Goal: Information Seeking & Learning: Find specific fact

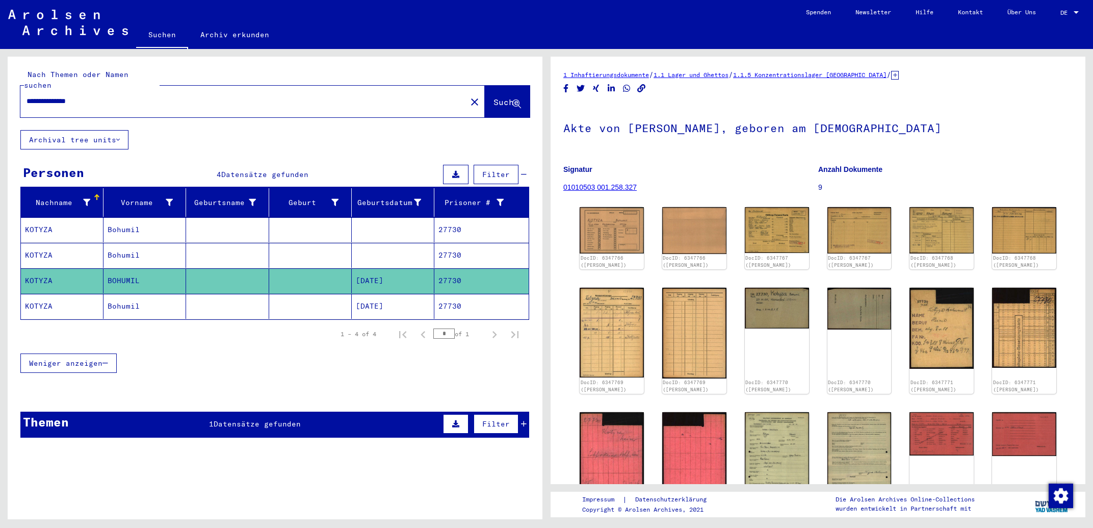
drag, startPoint x: 205, startPoint y: 90, endPoint x: 0, endPoint y: 90, distance: 204.9
click at [27, 96] on input "**********" at bounding box center [244, 101] width 434 height 11
type input "**********"
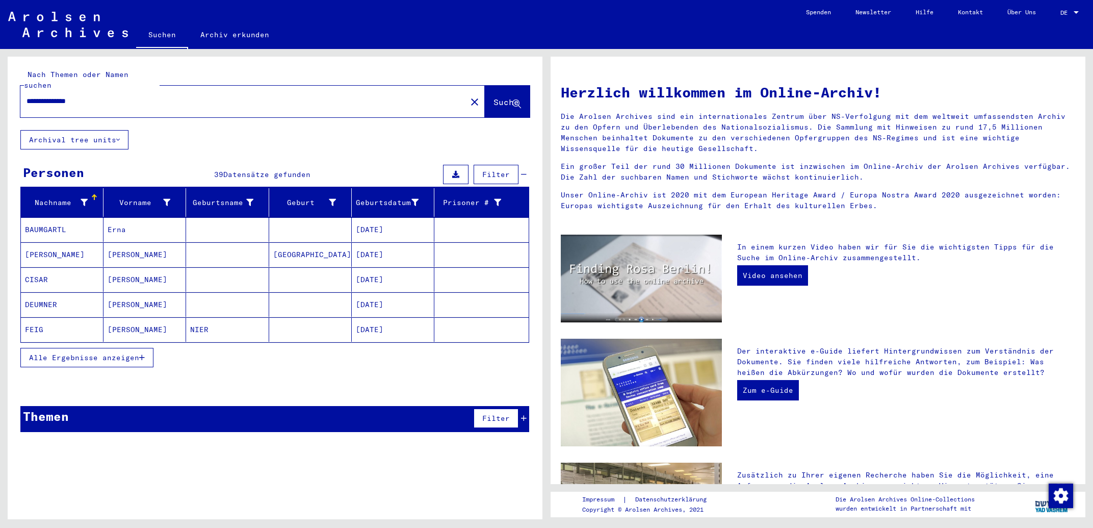
click at [91, 353] on span "Alle Ergebnisse anzeigen" at bounding box center [84, 357] width 110 height 9
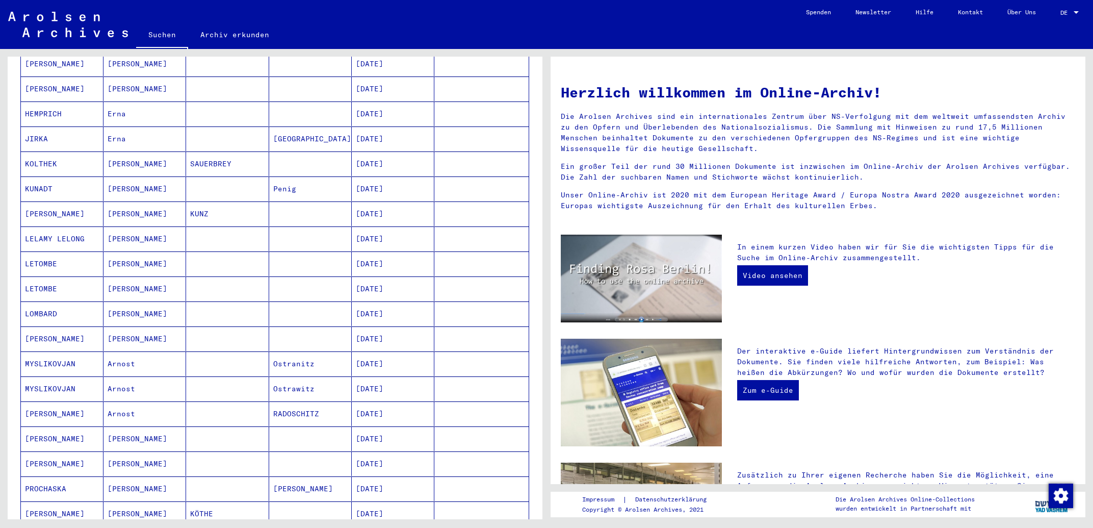
scroll to position [382, 0]
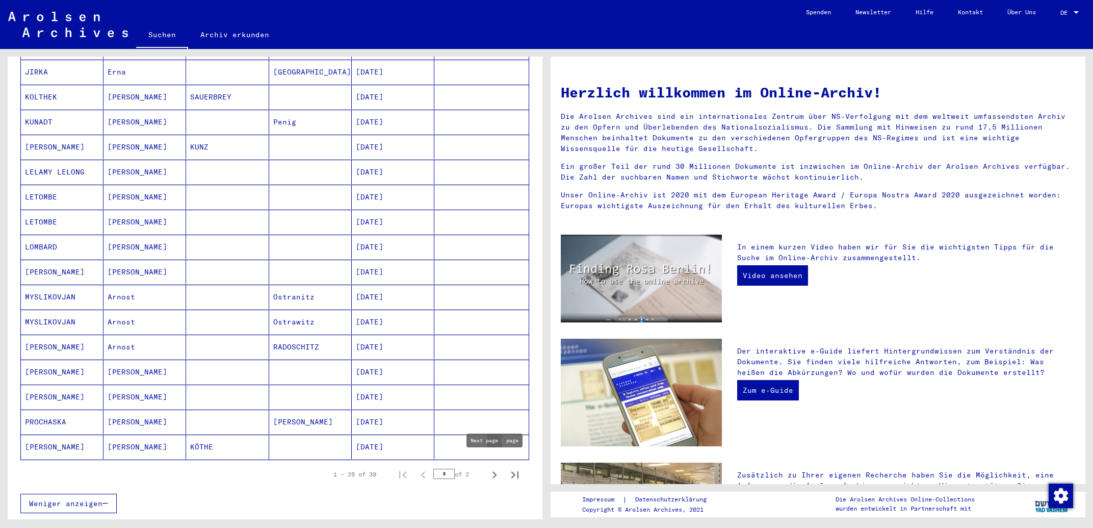
click at [488, 467] on icon "Next page" at bounding box center [494, 474] width 14 height 14
type input "*"
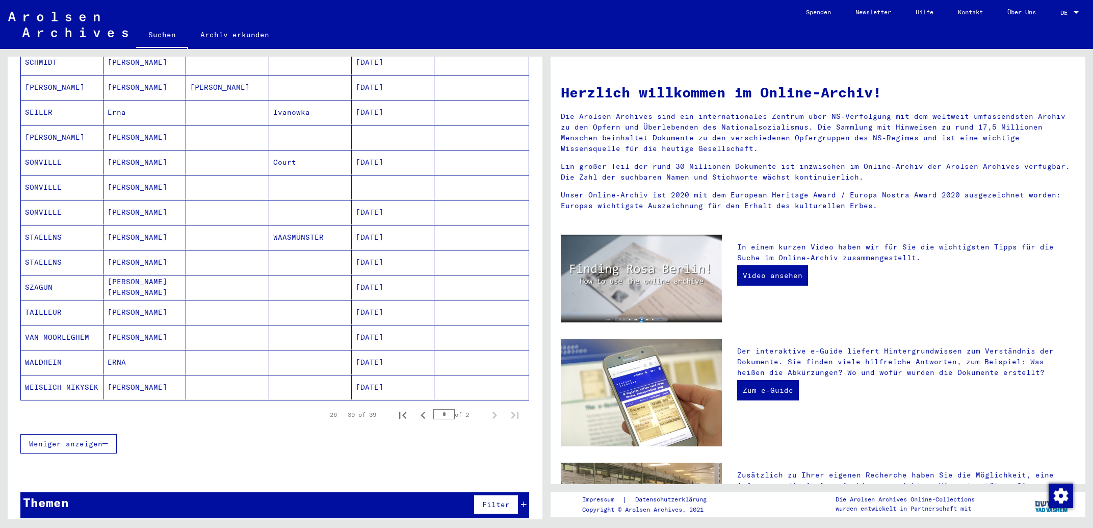
scroll to position [0, 0]
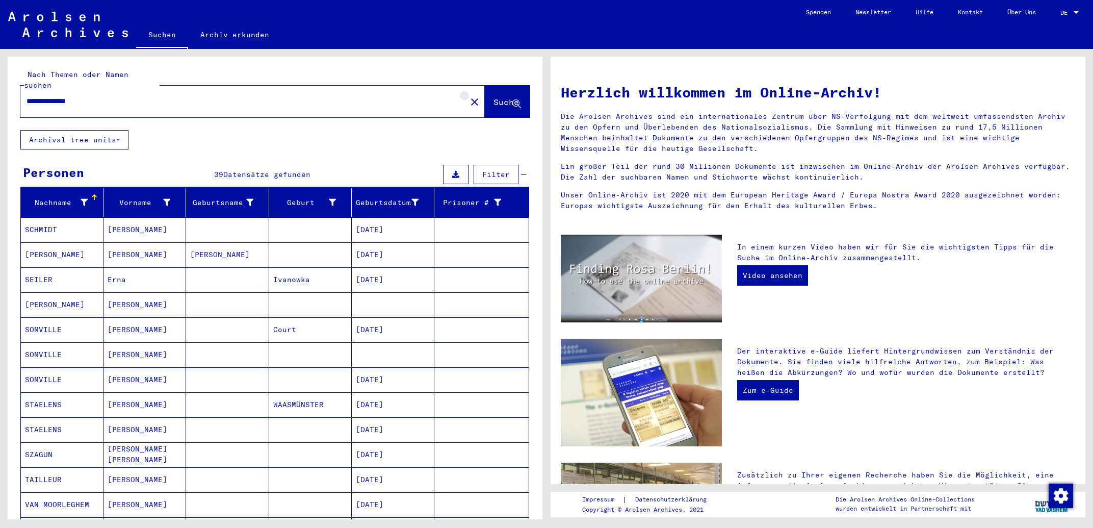
click at [468, 96] on mat-icon "close" at bounding box center [474, 102] width 12 height 12
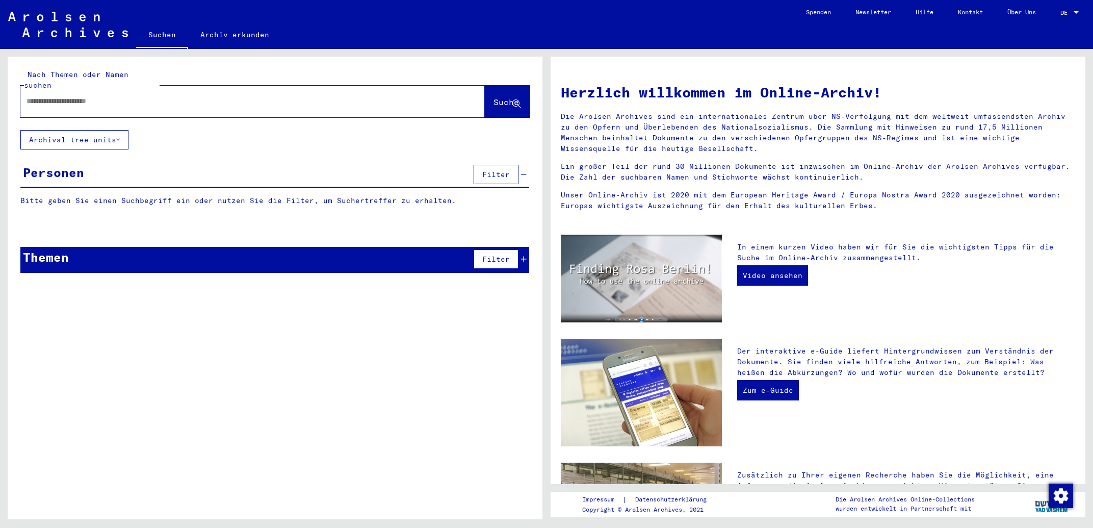
click at [270, 96] on input "text" at bounding box center [241, 101] width 428 height 11
paste input "**********"
type input "**********"
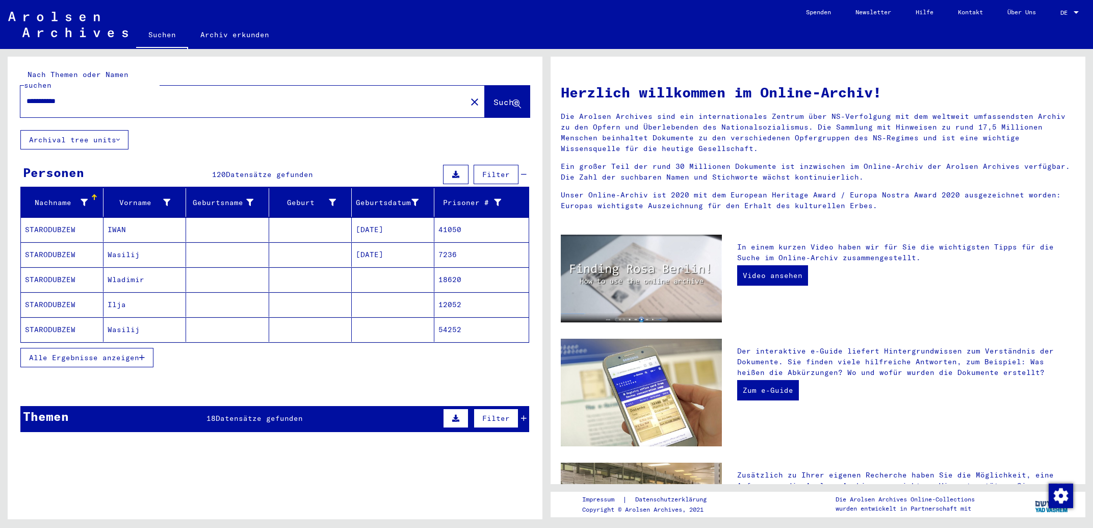
click at [117, 352] on button "Alle Ergebnisse anzeigen" at bounding box center [86, 357] width 133 height 19
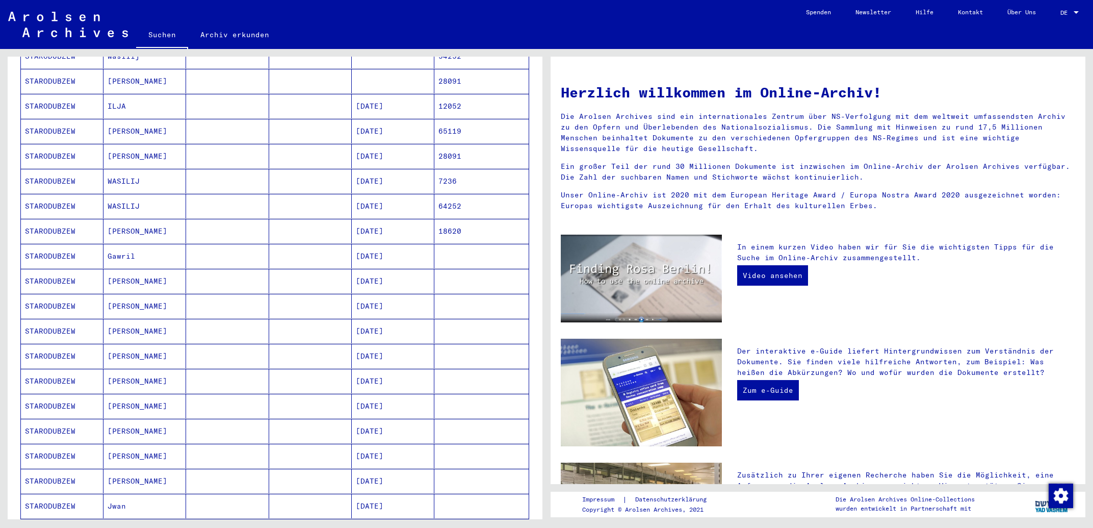
click at [141, 272] on mat-cell "[PERSON_NAME]" at bounding box center [144, 281] width 83 height 24
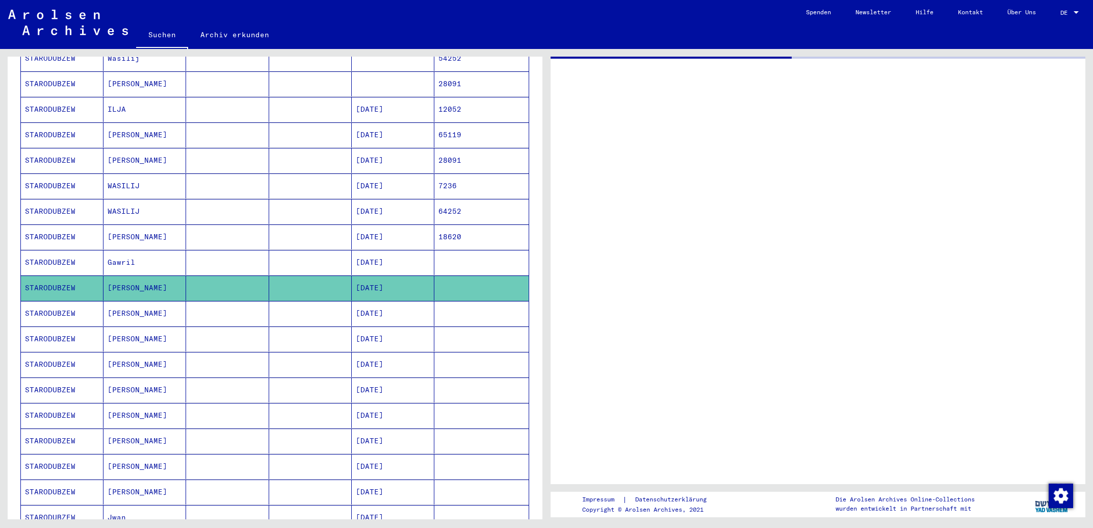
scroll to position [275, 0]
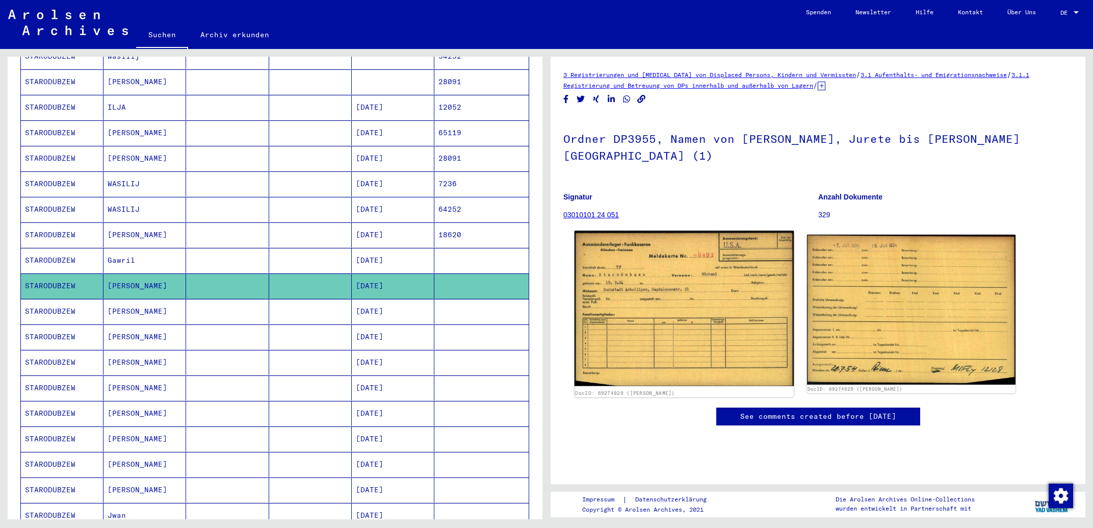
click at [683, 313] on img at bounding box center [683, 307] width 219 height 155
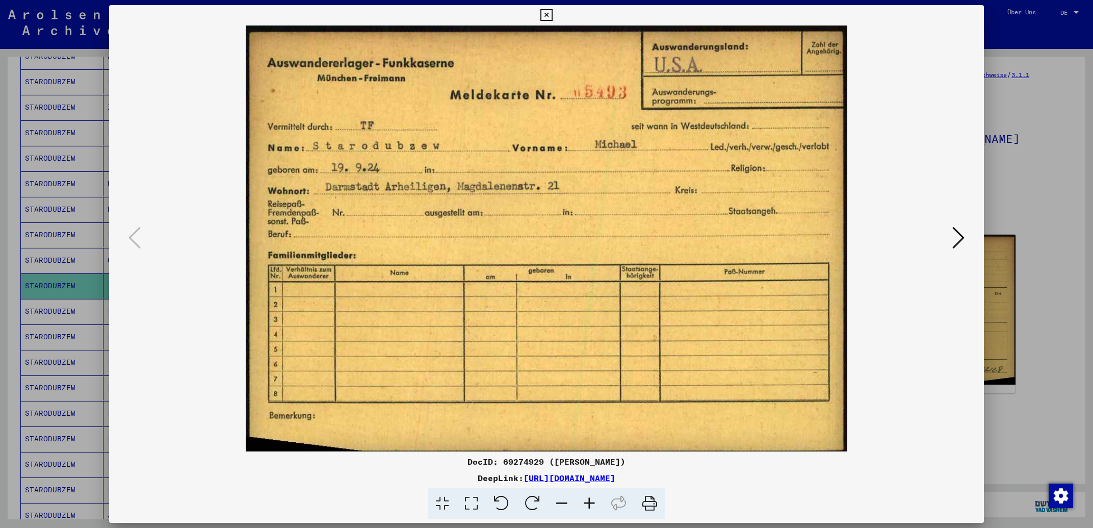
click at [552, 17] on icon at bounding box center [546, 15] width 12 height 12
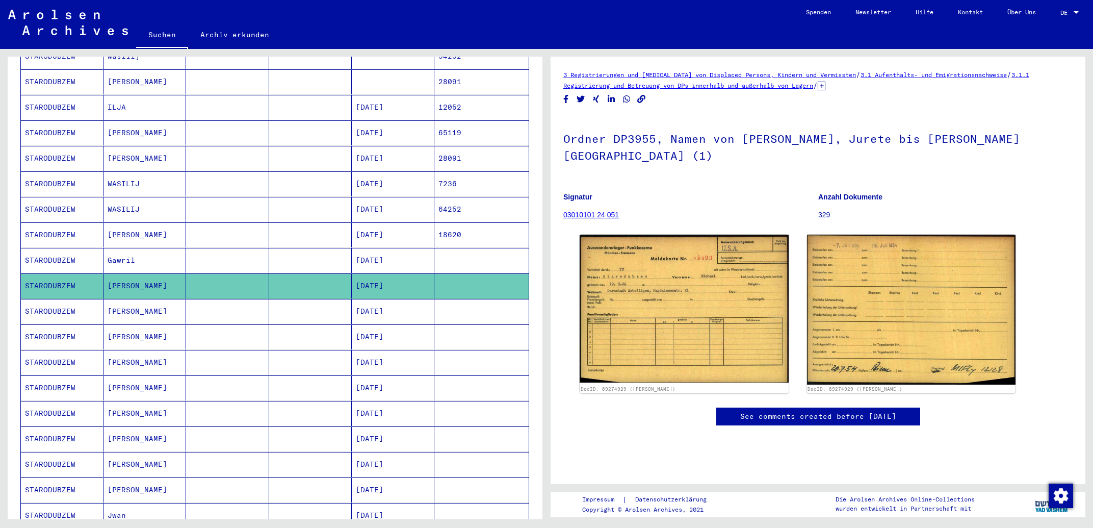
scroll to position [330, 0]
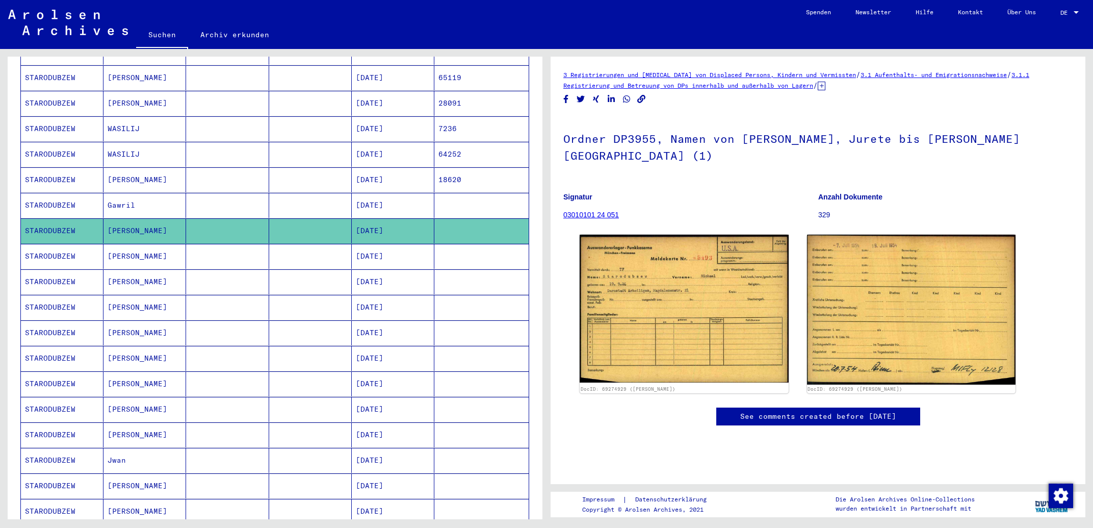
click at [146, 360] on mat-cell "[PERSON_NAME]" at bounding box center [144, 358] width 83 height 25
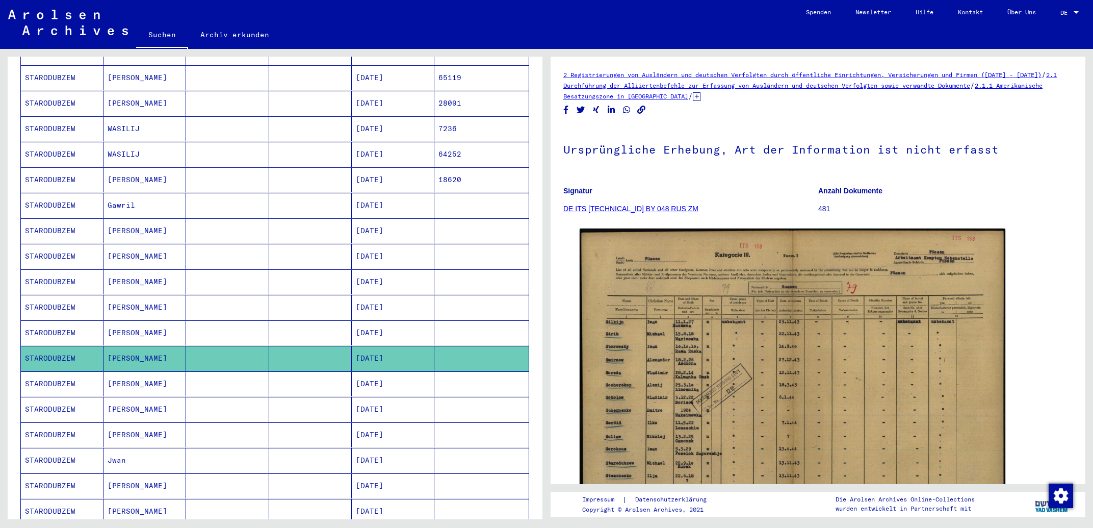
click at [142, 375] on mat-cell "[PERSON_NAME]" at bounding box center [144, 383] width 83 height 25
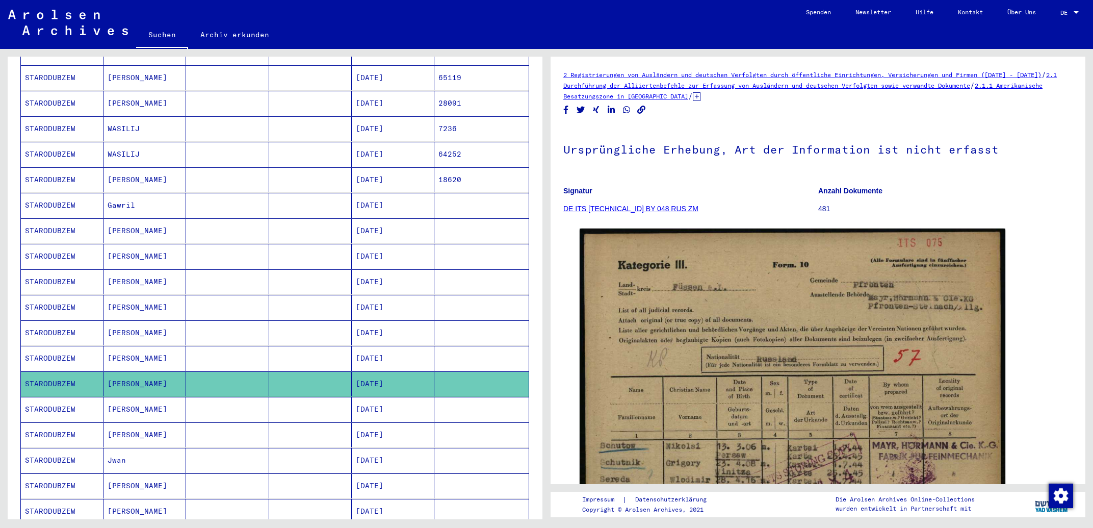
click at [137, 404] on mat-cell "[PERSON_NAME]" at bounding box center [144, 409] width 83 height 25
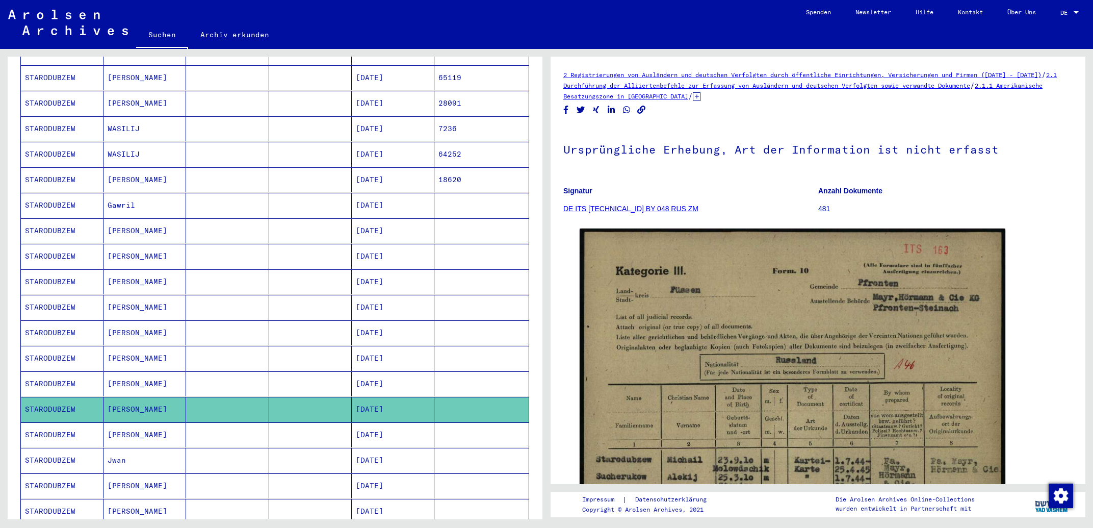
click at [137, 430] on mat-cell "[PERSON_NAME]" at bounding box center [144, 434] width 83 height 25
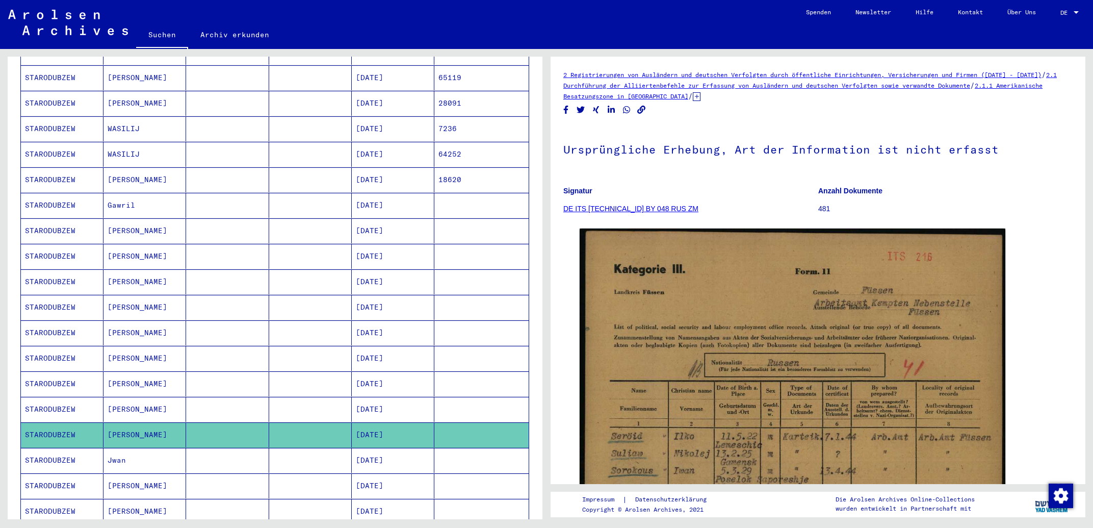
scroll to position [439, 0]
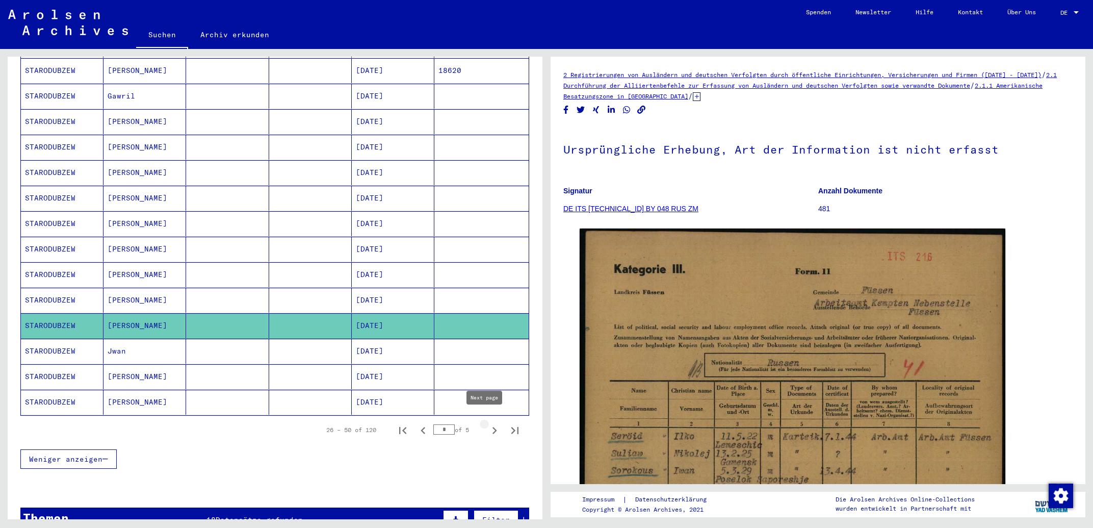
click at [487, 427] on icon "Next page" at bounding box center [494, 430] width 14 height 14
type input "*"
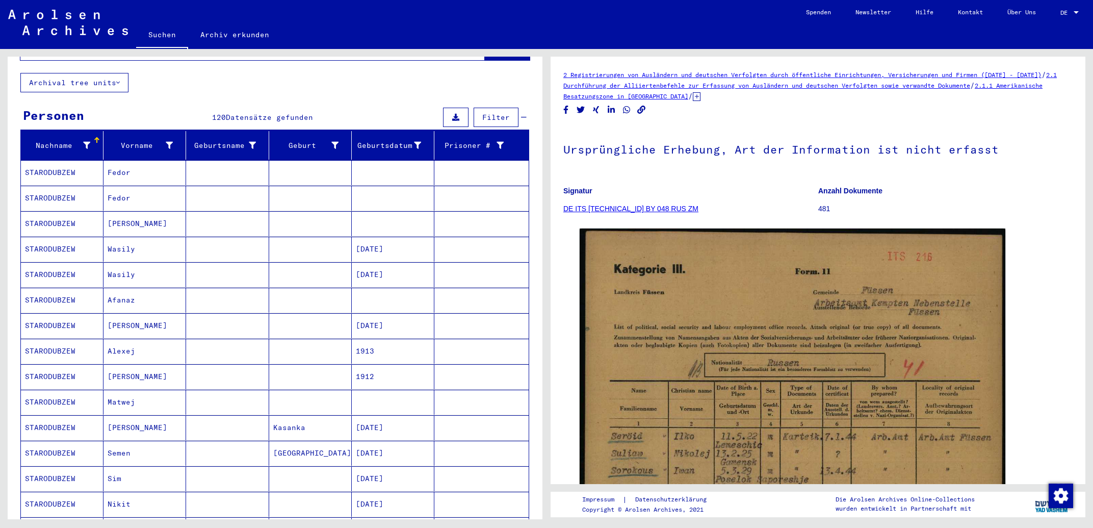
scroll to position [0, 0]
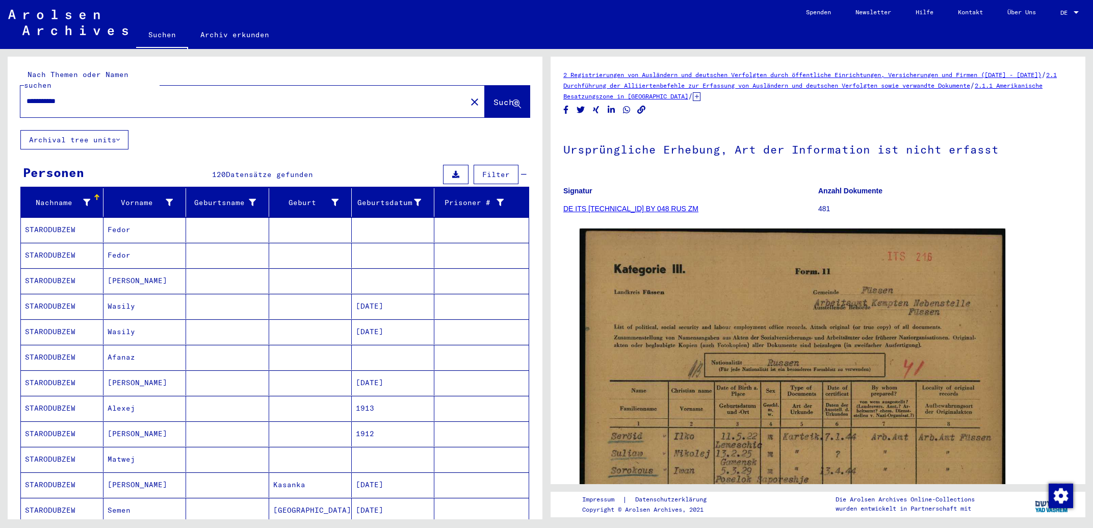
click at [161, 96] on input "**********" at bounding box center [244, 101] width 434 height 11
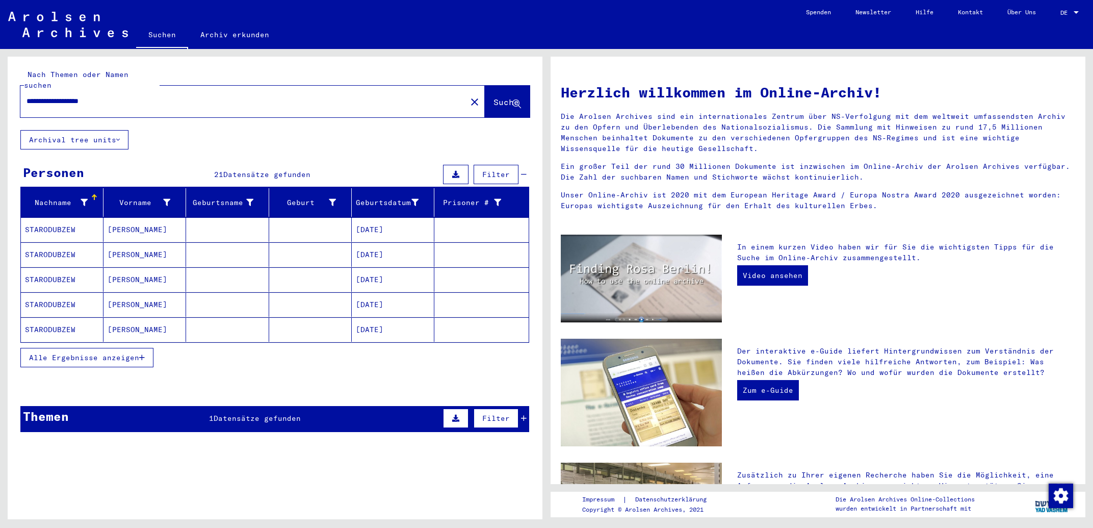
click at [150, 348] on button "Alle Ergebnisse anzeigen" at bounding box center [86, 357] width 133 height 19
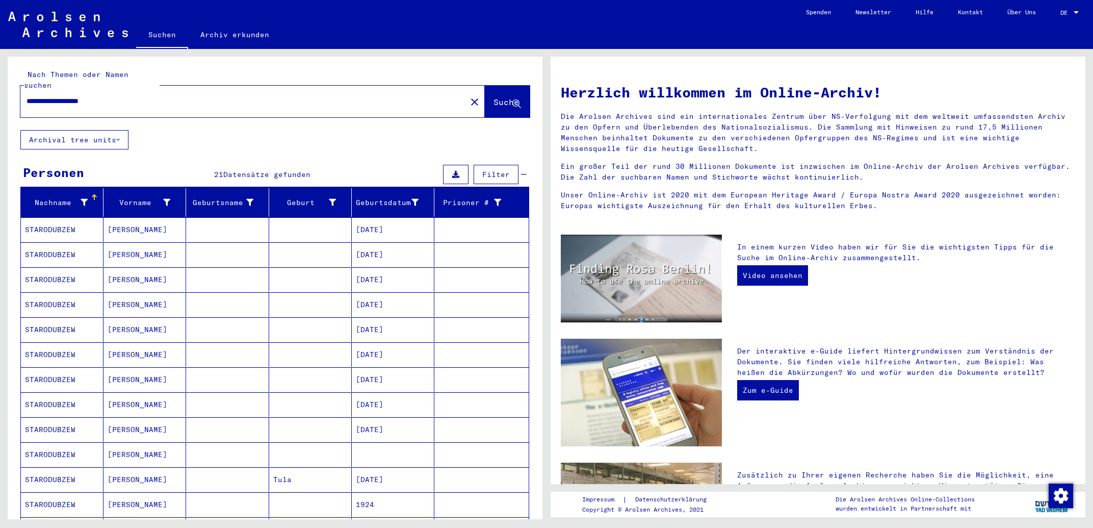
click at [360, 345] on mat-cell "[DATE]" at bounding box center [393, 354] width 83 height 24
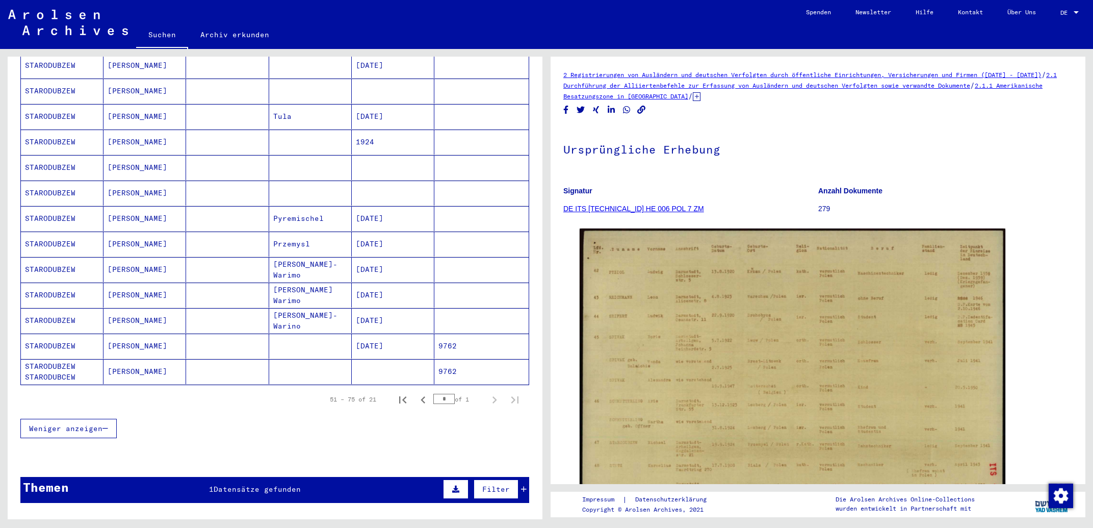
scroll to position [382, 0]
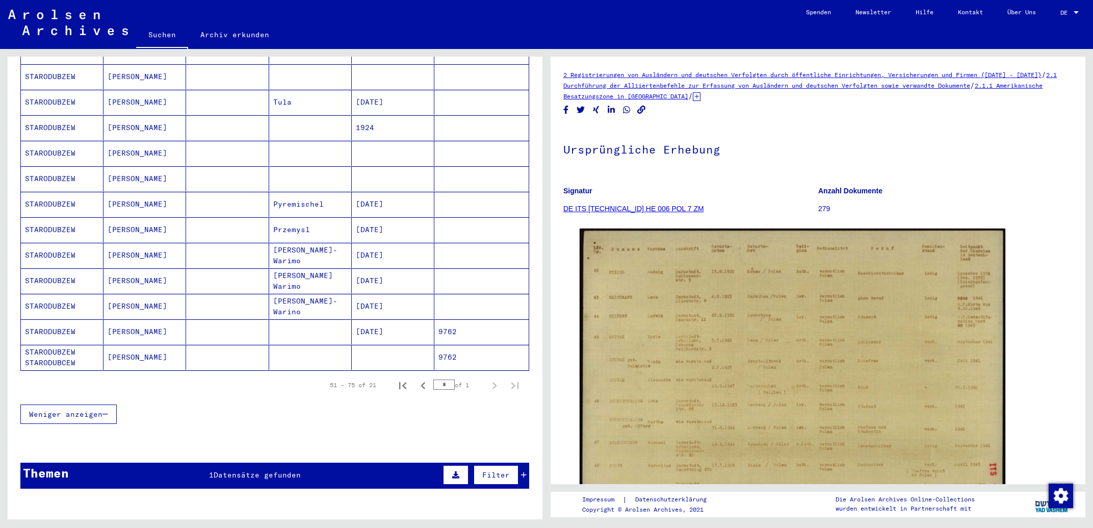
click at [366, 319] on mat-cell "[DATE]" at bounding box center [393, 331] width 83 height 25
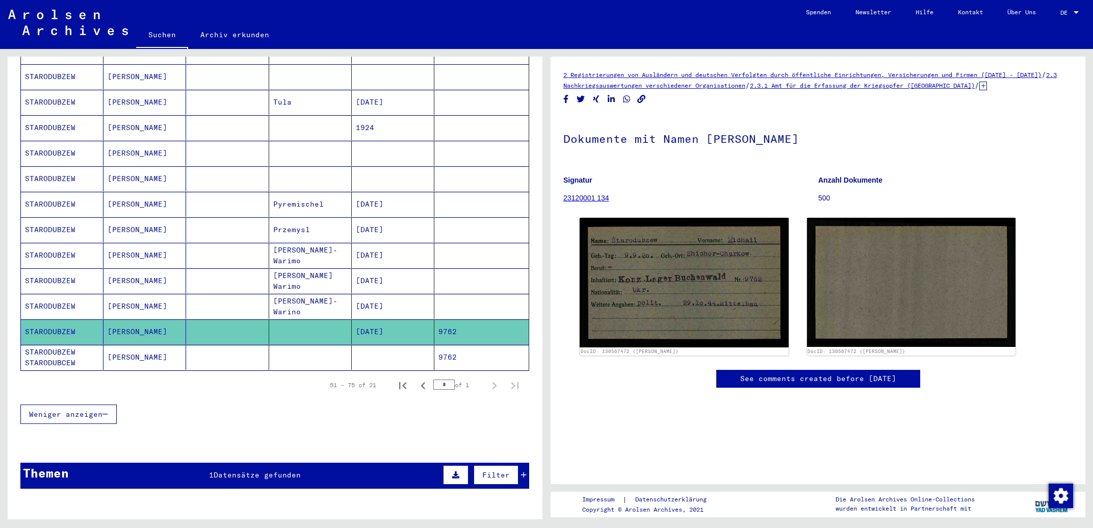
click at [376, 348] on mat-cell at bounding box center [393, 357] width 83 height 25
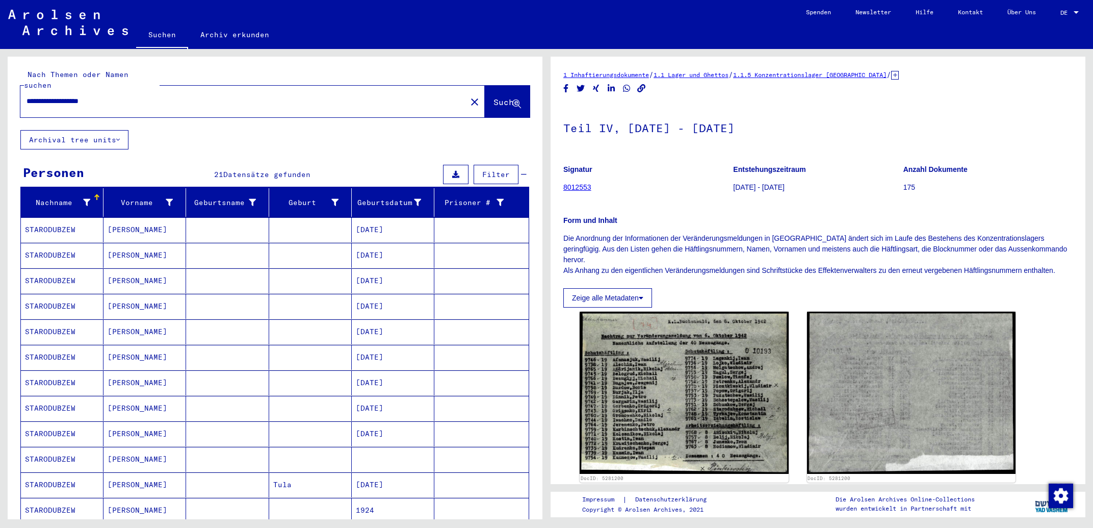
drag, startPoint x: 137, startPoint y: 94, endPoint x: 0, endPoint y: 83, distance: 137.6
click at [27, 96] on input "**********" at bounding box center [244, 101] width 434 height 11
type input "****"
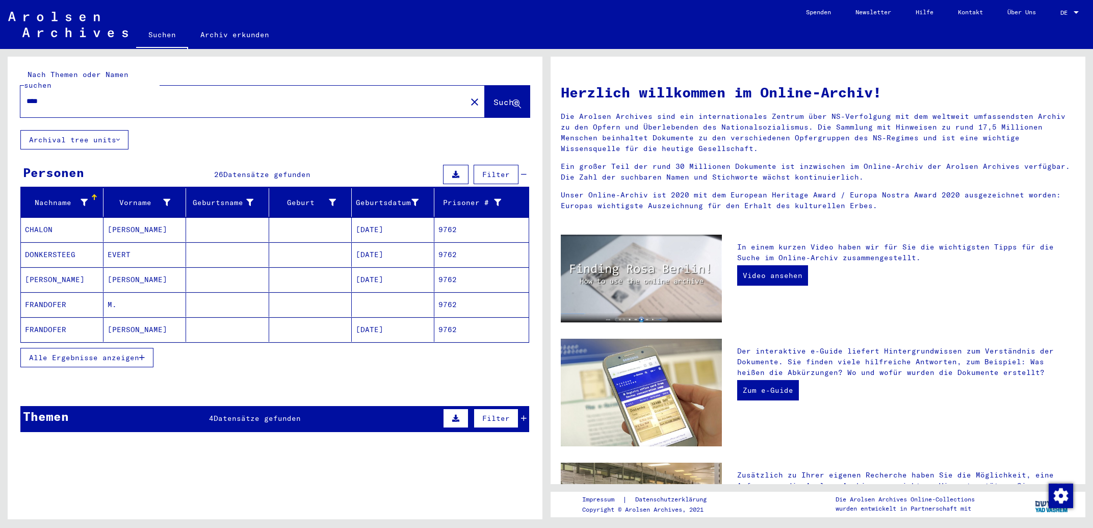
click at [59, 353] on span "Alle Ergebnisse anzeigen" at bounding box center [84, 357] width 110 height 9
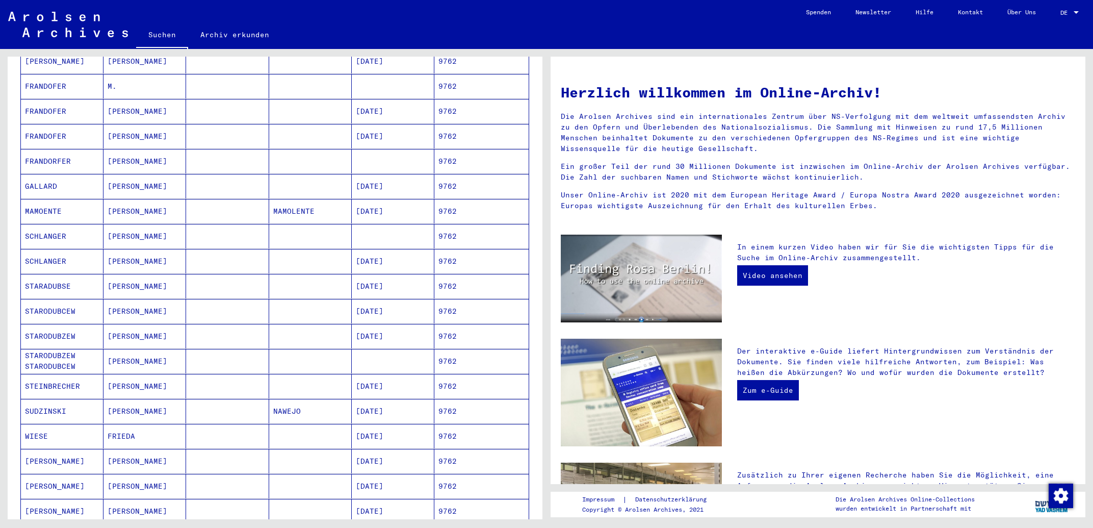
scroll to position [219, 0]
click at [149, 300] on mat-cell "[PERSON_NAME]" at bounding box center [144, 310] width 83 height 24
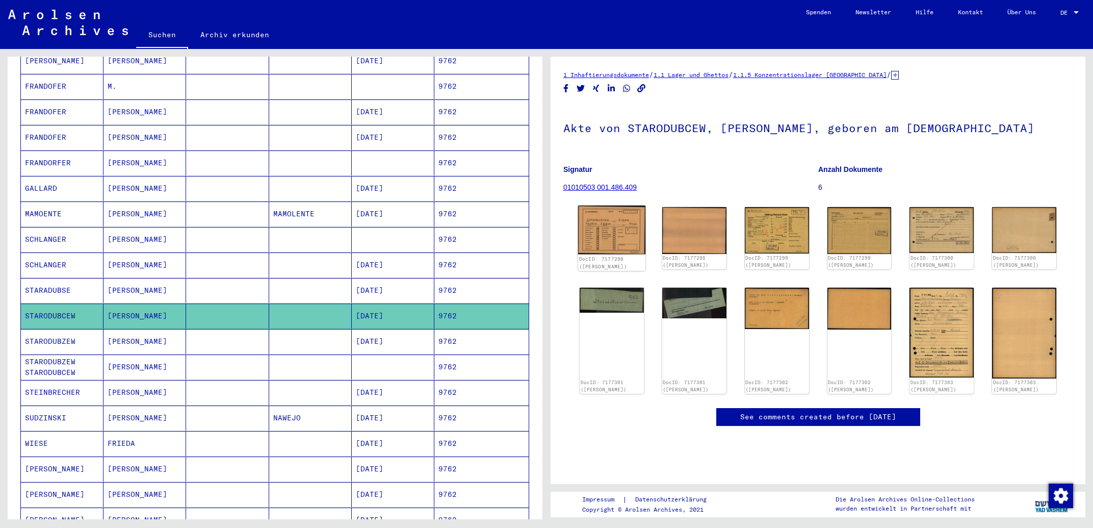
click at [636, 235] on img at bounding box center [611, 229] width 67 height 49
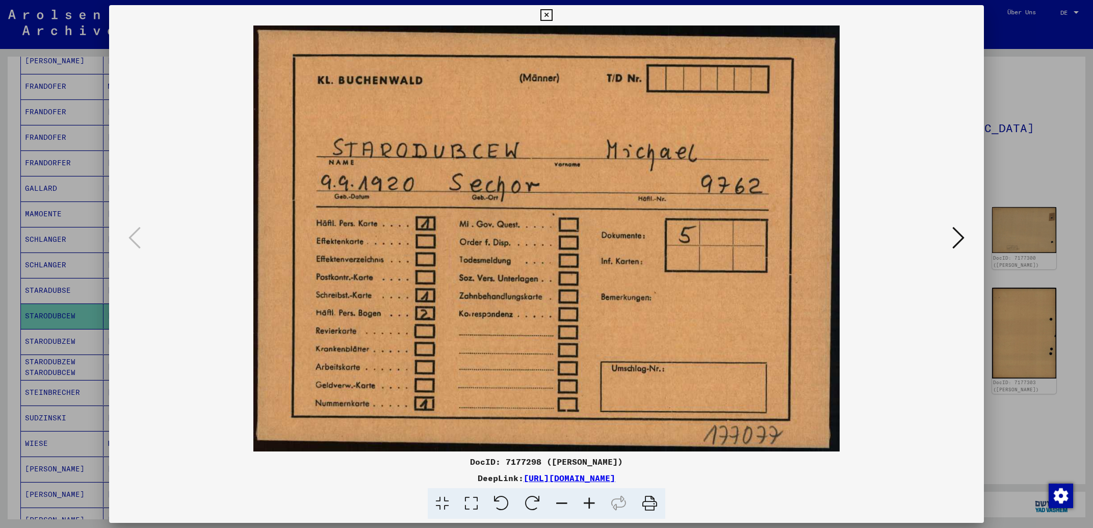
click at [960, 239] on icon at bounding box center [958, 237] width 12 height 24
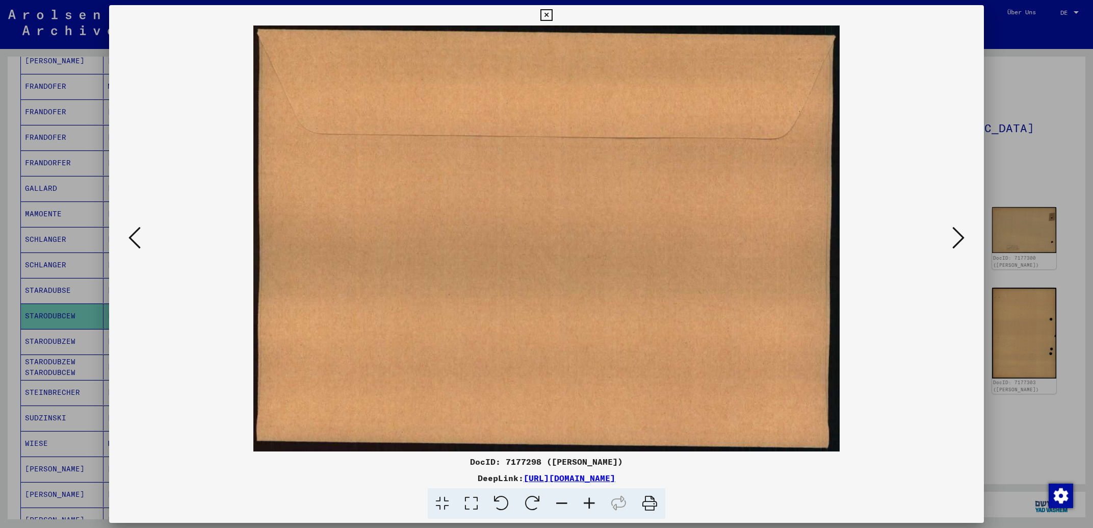
click at [960, 239] on icon at bounding box center [958, 237] width 12 height 24
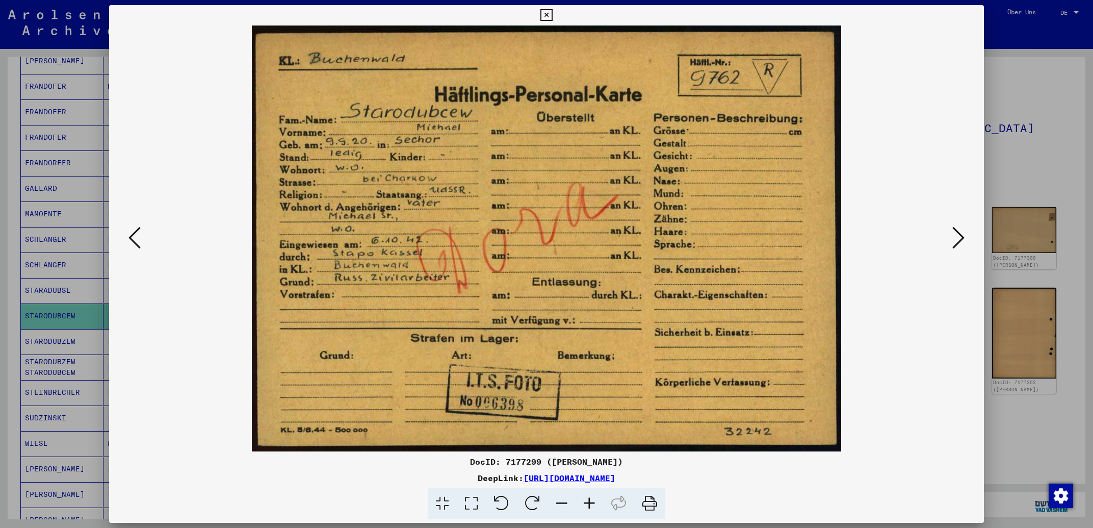
click at [552, 13] on icon at bounding box center [546, 15] width 12 height 12
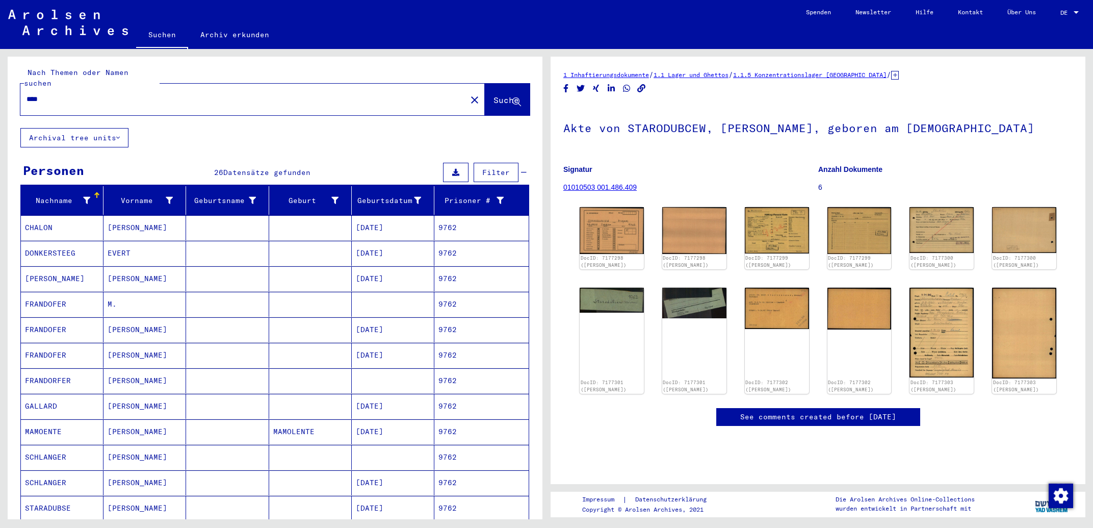
scroll to position [0, 0]
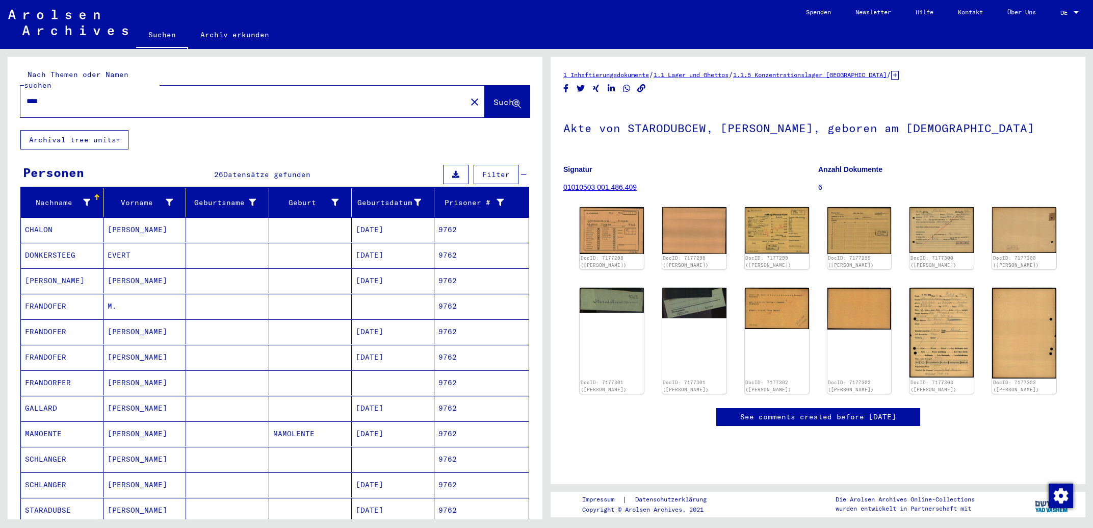
drag, startPoint x: 69, startPoint y: 89, endPoint x: 1, endPoint y: 85, distance: 68.4
click at [27, 96] on input "****" at bounding box center [244, 101] width 434 height 11
type input "**********"
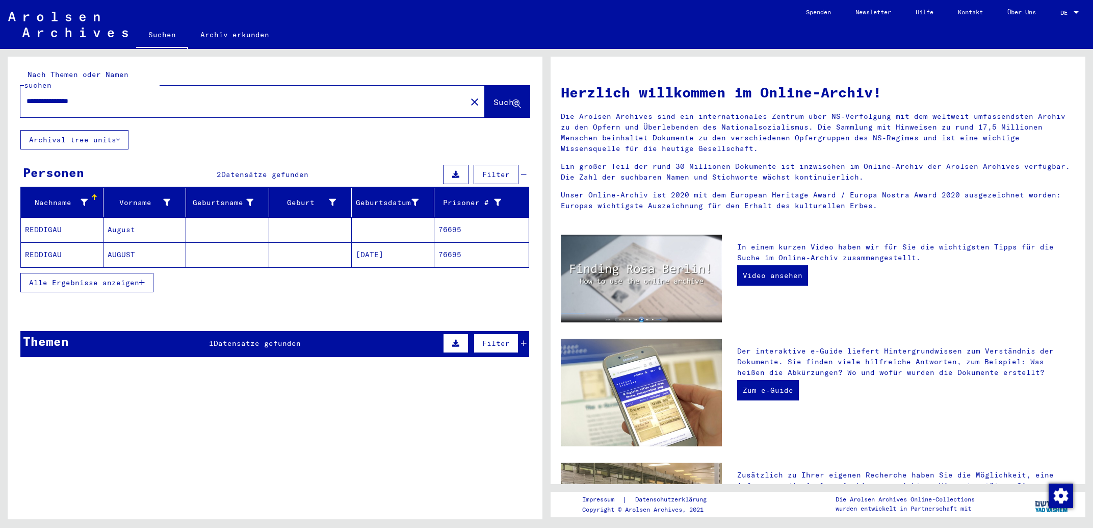
click at [121, 246] on mat-cell "AUGUST" at bounding box center [144, 254] width 83 height 24
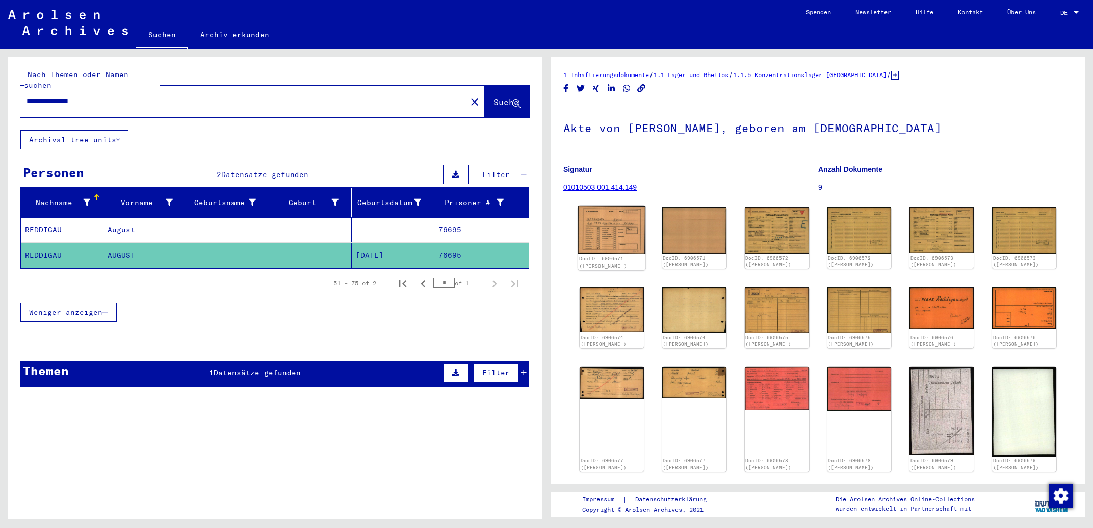
click at [625, 233] on img at bounding box center [611, 229] width 67 height 48
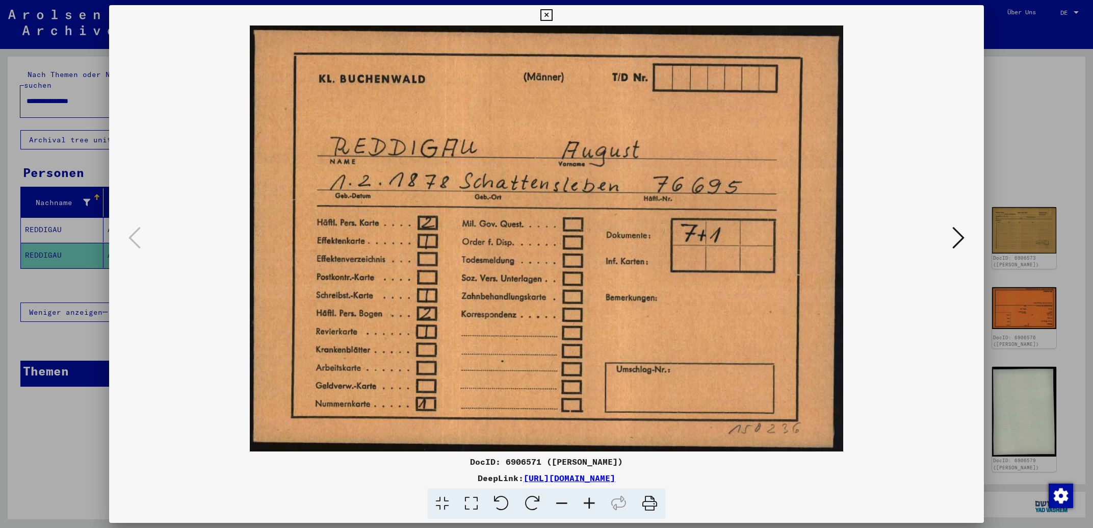
click at [957, 236] on icon at bounding box center [958, 237] width 12 height 24
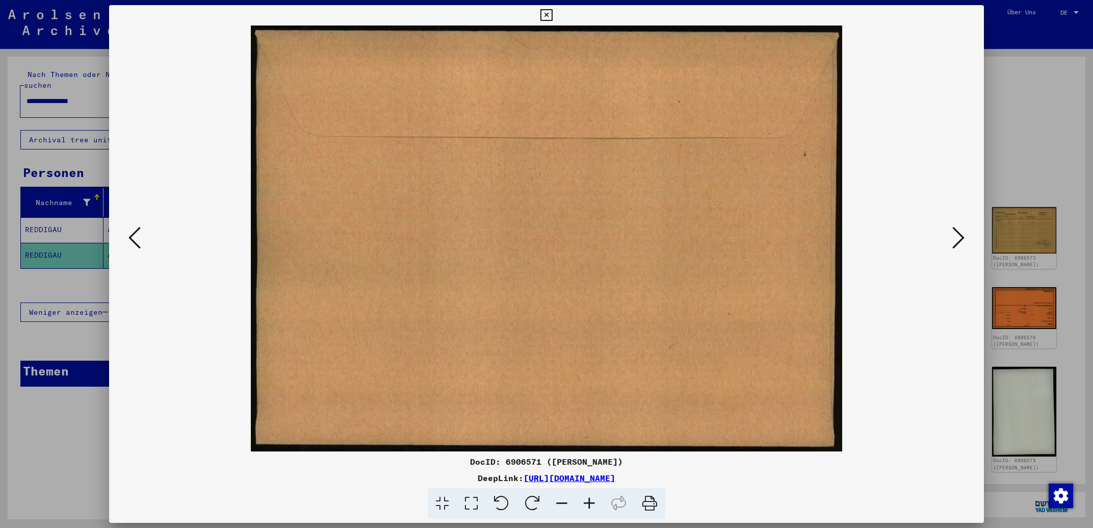
click at [957, 236] on icon at bounding box center [958, 237] width 12 height 24
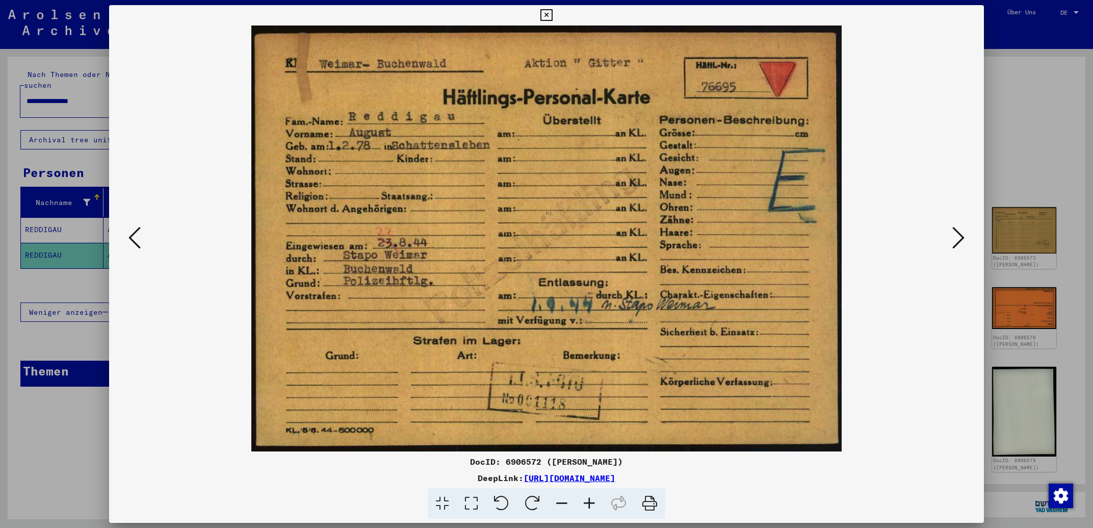
click at [957, 236] on icon at bounding box center [958, 237] width 12 height 24
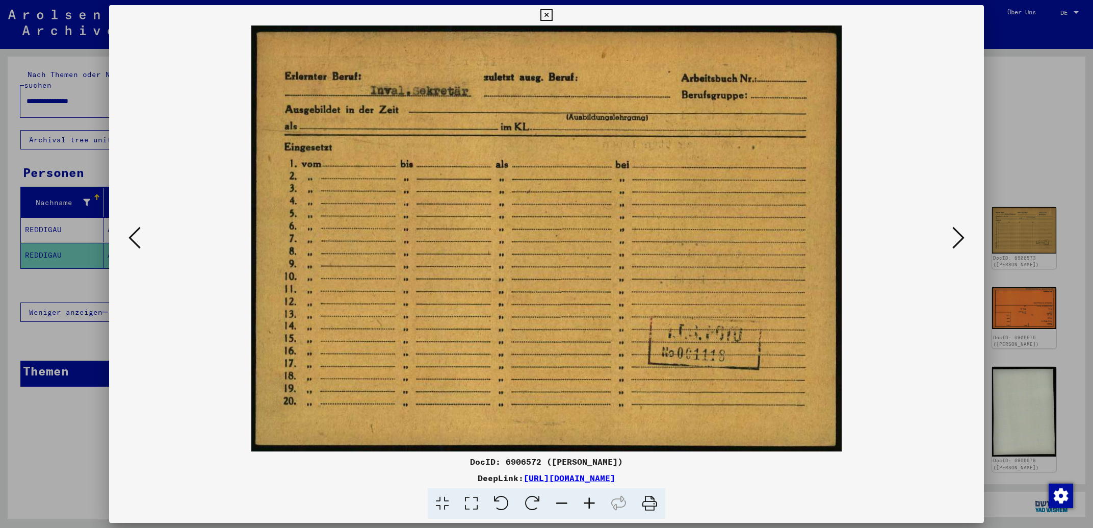
click at [957, 236] on icon at bounding box center [958, 237] width 12 height 24
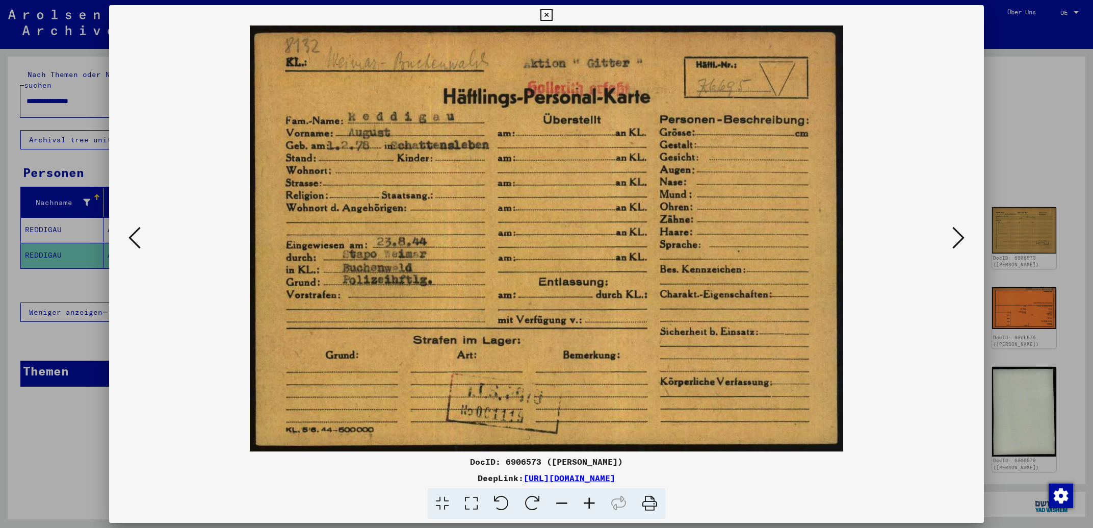
click at [552, 13] on icon at bounding box center [546, 15] width 12 height 12
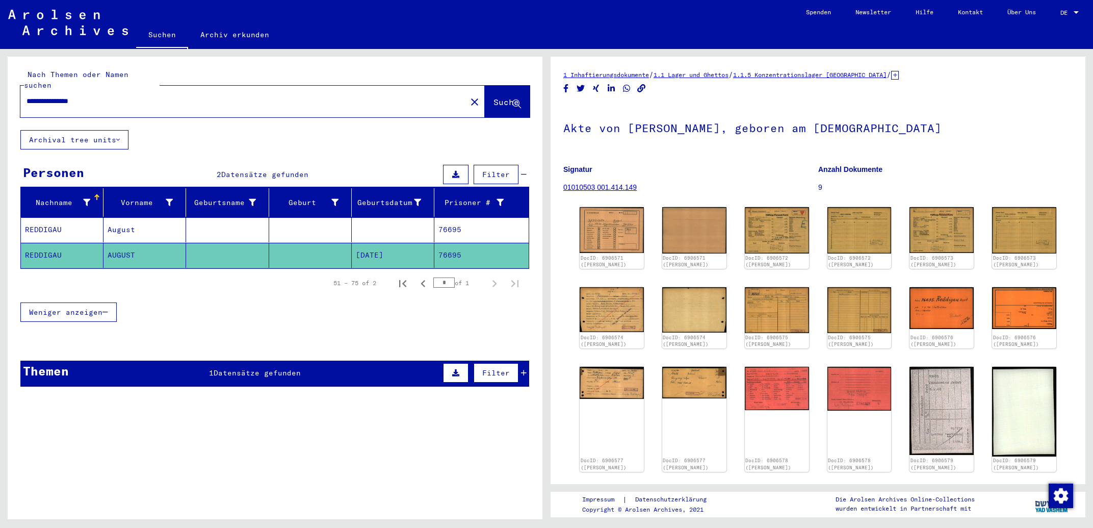
drag, startPoint x: 120, startPoint y: 93, endPoint x: 0, endPoint y: 83, distance: 120.7
click at [27, 96] on input "**********" at bounding box center [244, 101] width 434 height 11
type input "**********"
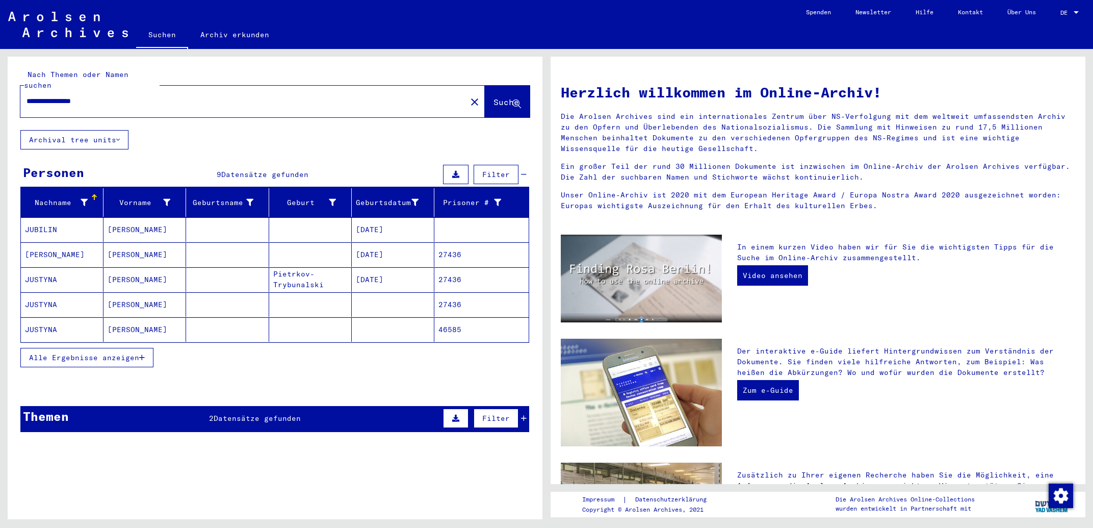
click at [135, 249] on mat-cell "[PERSON_NAME]" at bounding box center [144, 254] width 83 height 24
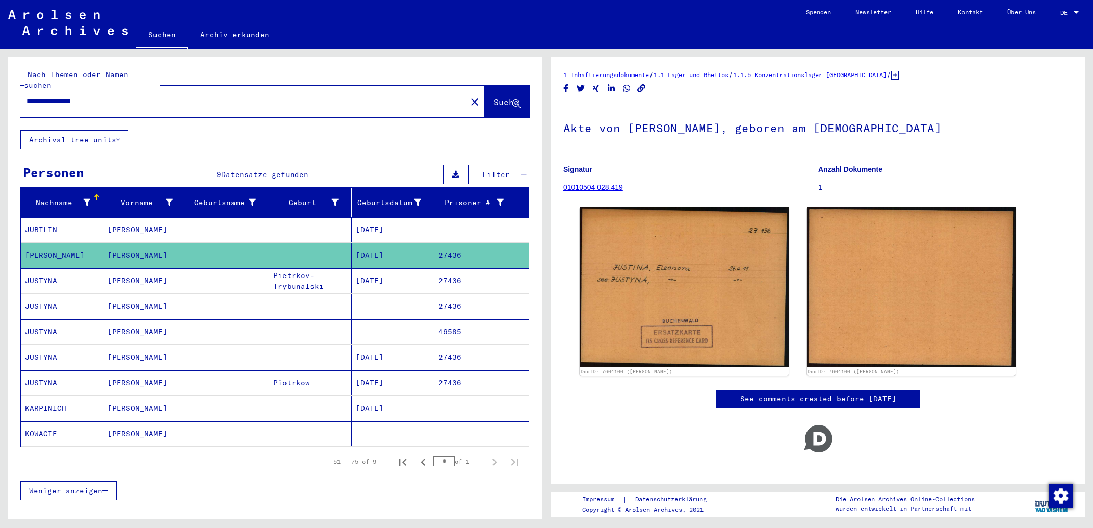
click at [130, 277] on mat-cell "[PERSON_NAME]" at bounding box center [144, 280] width 83 height 25
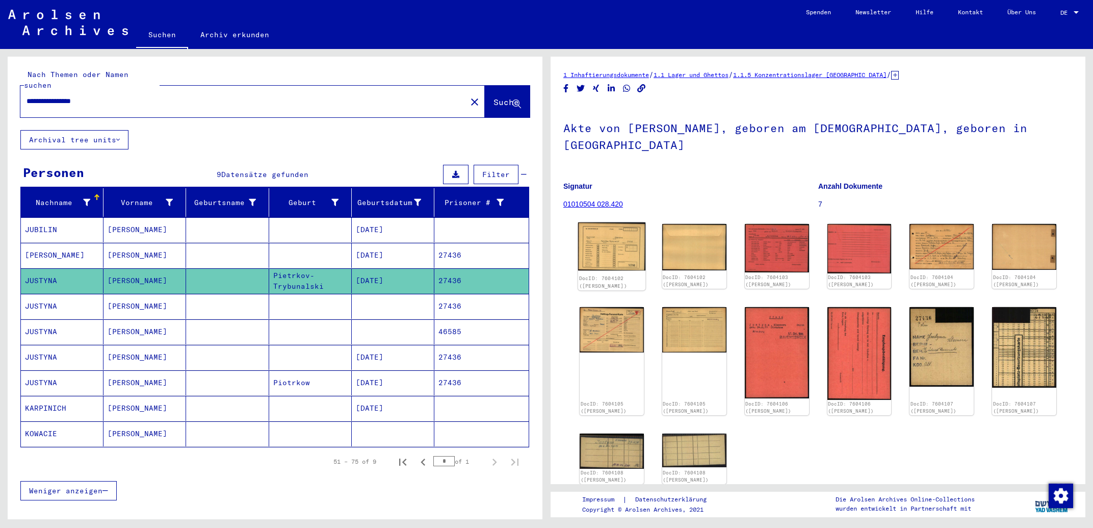
click at [613, 244] on img at bounding box center [611, 246] width 67 height 48
